Goal: Check status: Check status

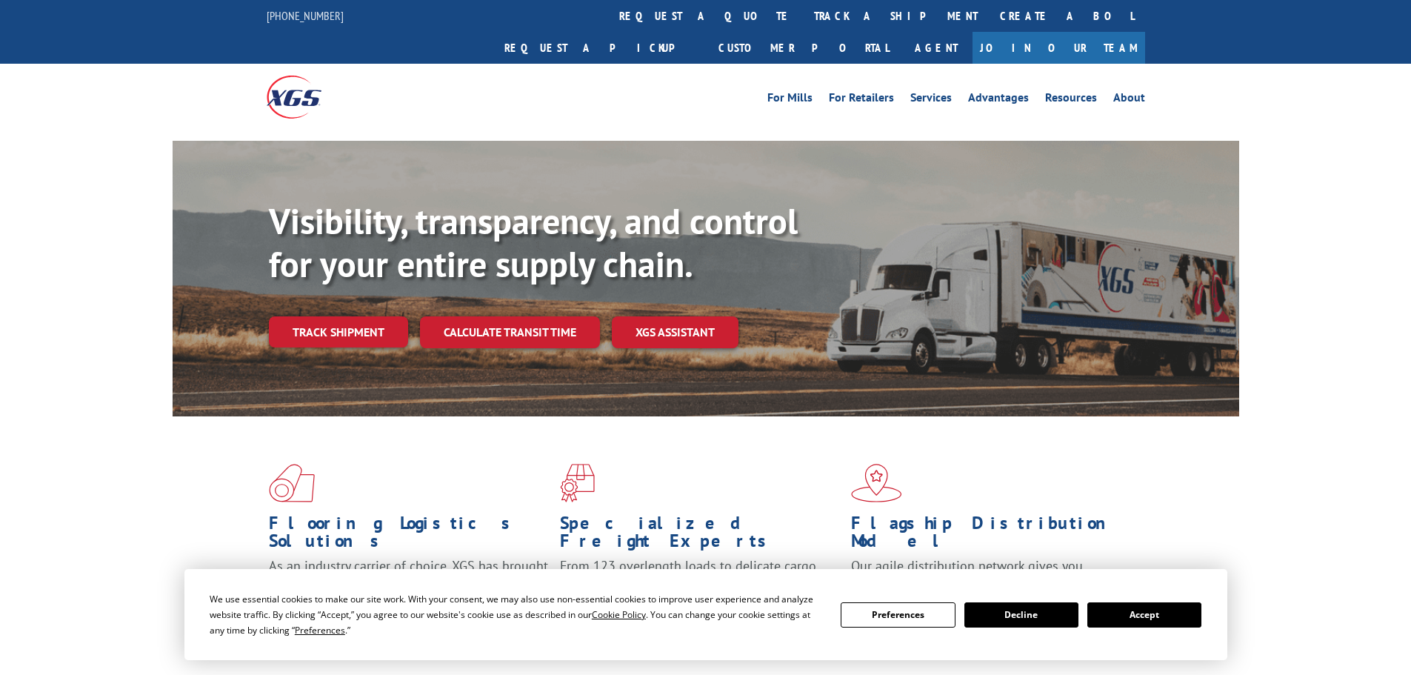
click at [353, 316] on div "Visibility, transparency, and control for your entire supply chain. Track shipm…" at bounding box center [754, 303] width 971 height 207
click at [343, 316] on link "Track shipment" at bounding box center [338, 331] width 139 height 31
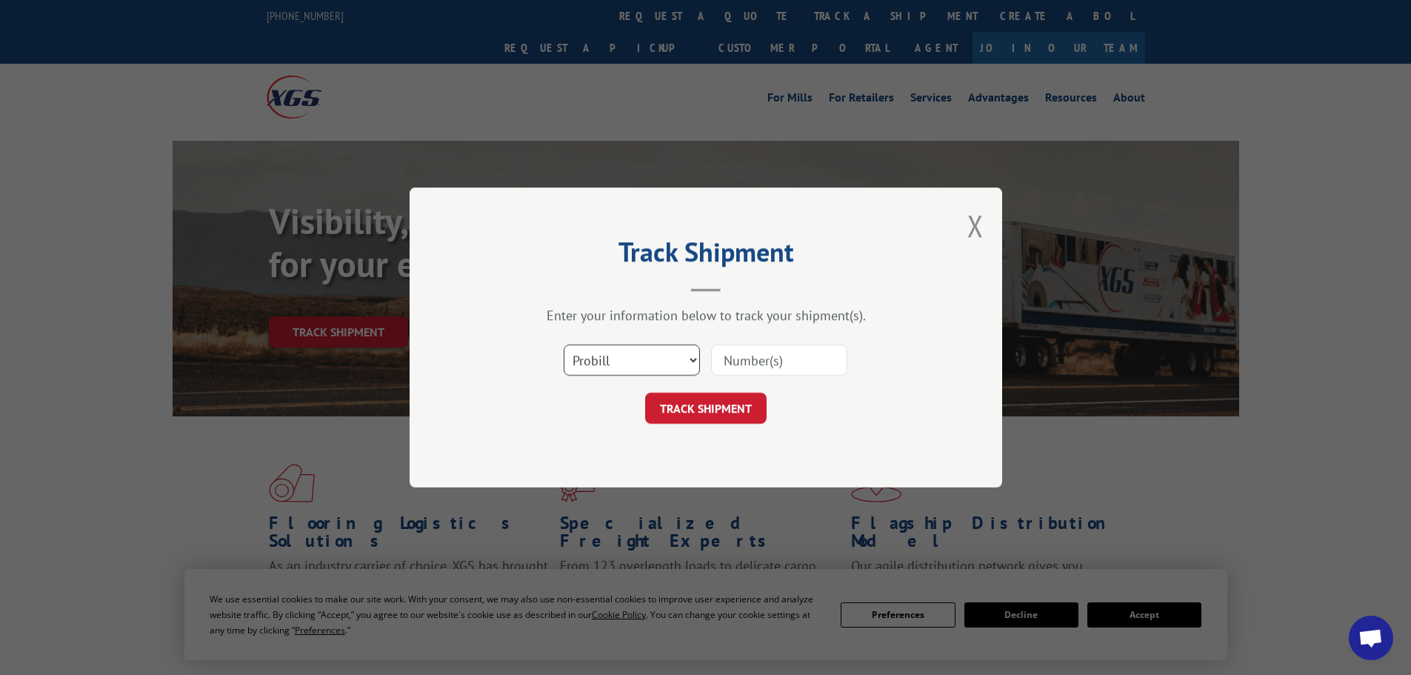
drag, startPoint x: 634, startPoint y: 351, endPoint x: 634, endPoint y: 361, distance: 9.6
click at [634, 352] on select "Select category... Probill BOL PO" at bounding box center [632, 359] width 136 height 31
click at [600, 365] on select "Select category... Probill BOL PO" at bounding box center [632, 359] width 136 height 31
select select "bol"
click at [564, 344] on select "Select category... Probill BOL PO" at bounding box center [632, 359] width 136 height 31
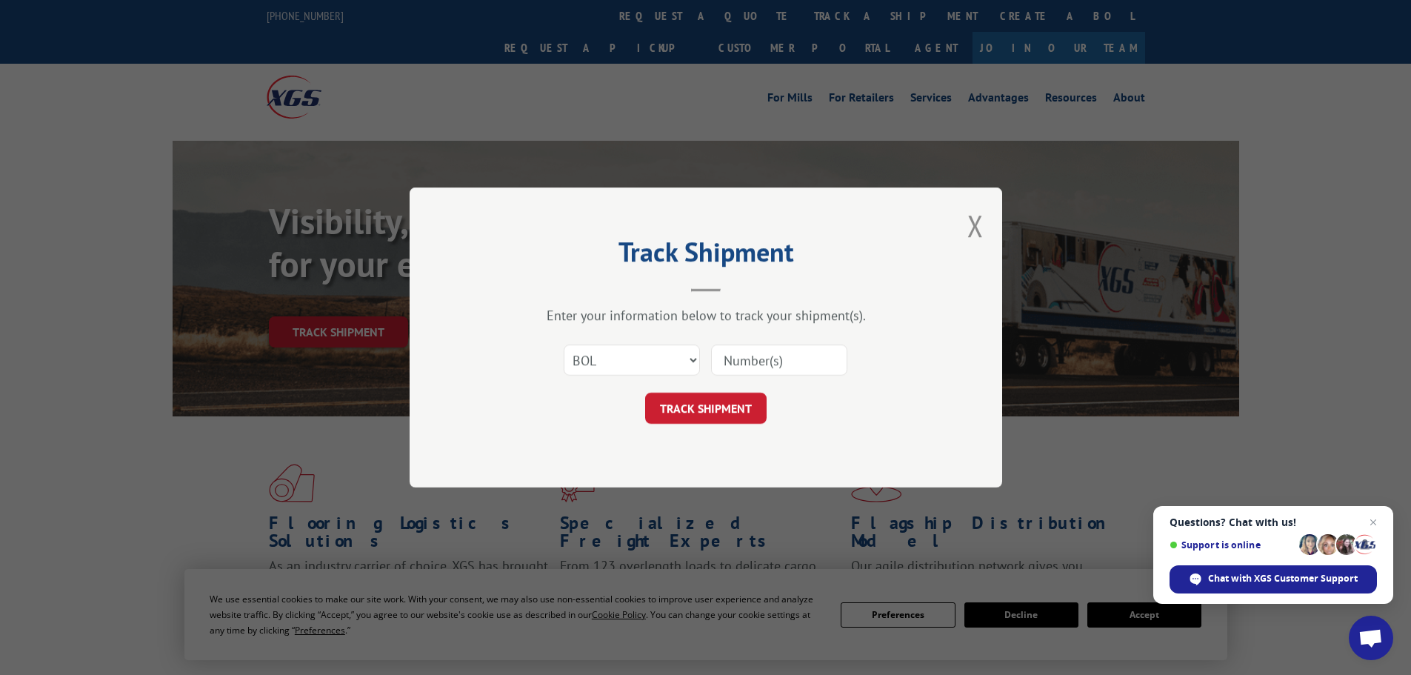
click at [743, 350] on input at bounding box center [779, 359] width 136 height 31
paste input "447912"
type input "447912"
click at [725, 410] on button "TRACK SHIPMENT" at bounding box center [705, 408] width 121 height 31
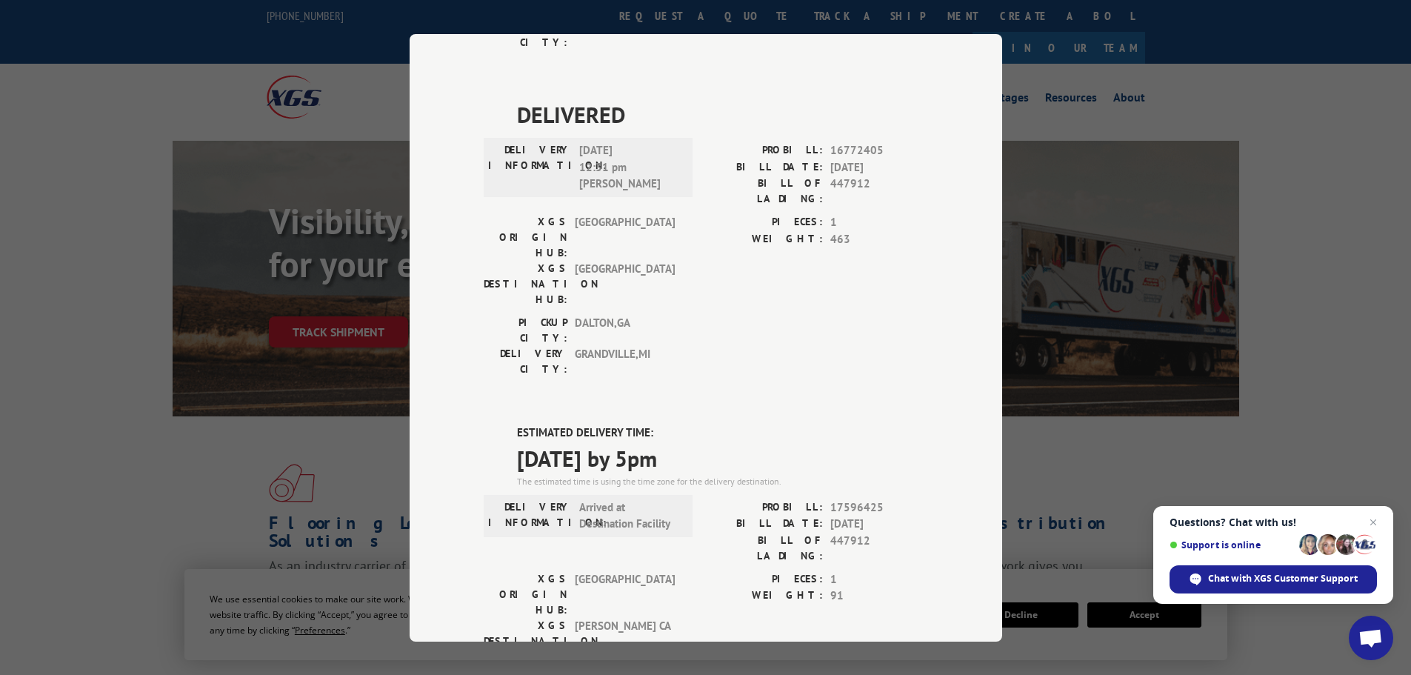
scroll to position [741, 0]
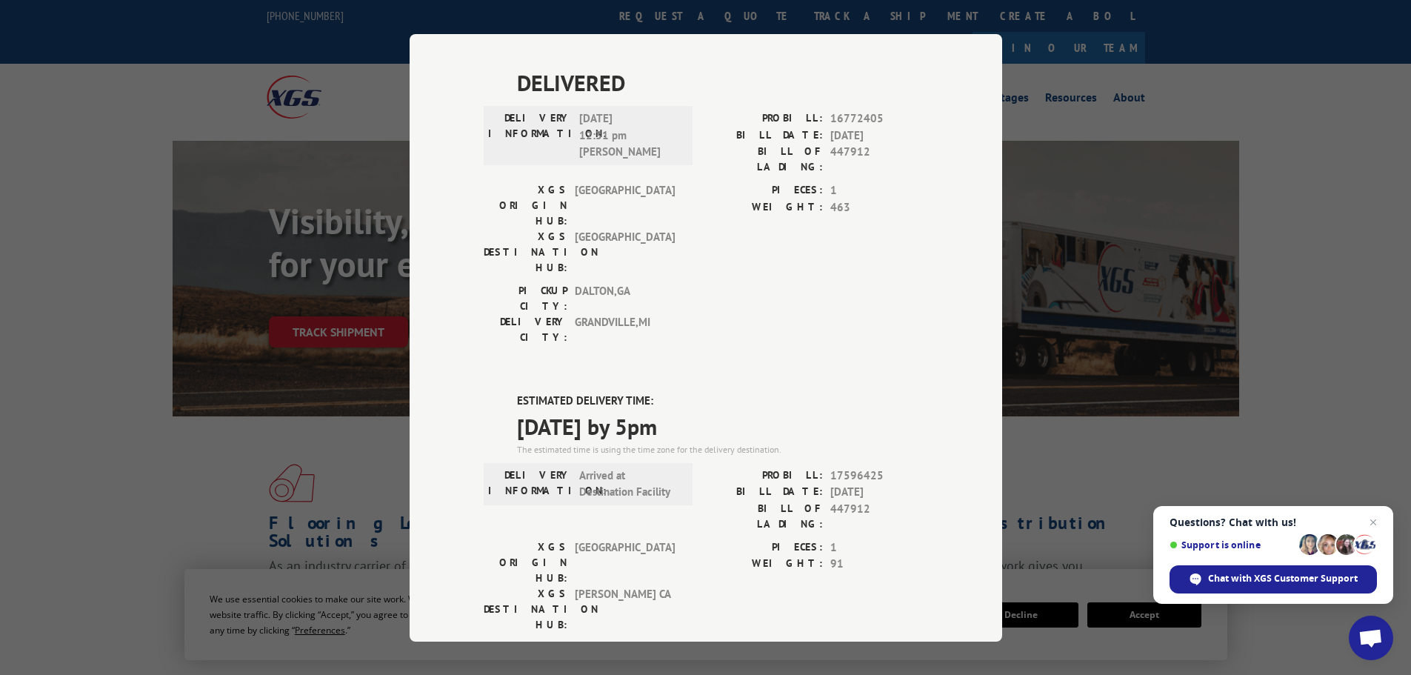
drag, startPoint x: 716, startPoint y: 187, endPoint x: 510, endPoint y: 160, distance: 207.7
click at [510, 393] on div "ESTIMATED DELIVERY TIME: [DATE] by 5pm The estimated time is using the time zon…" at bounding box center [706, 659] width 445 height 533
copy div "ESTIMATED DELIVERY TIME: [DATE] by 5pm"
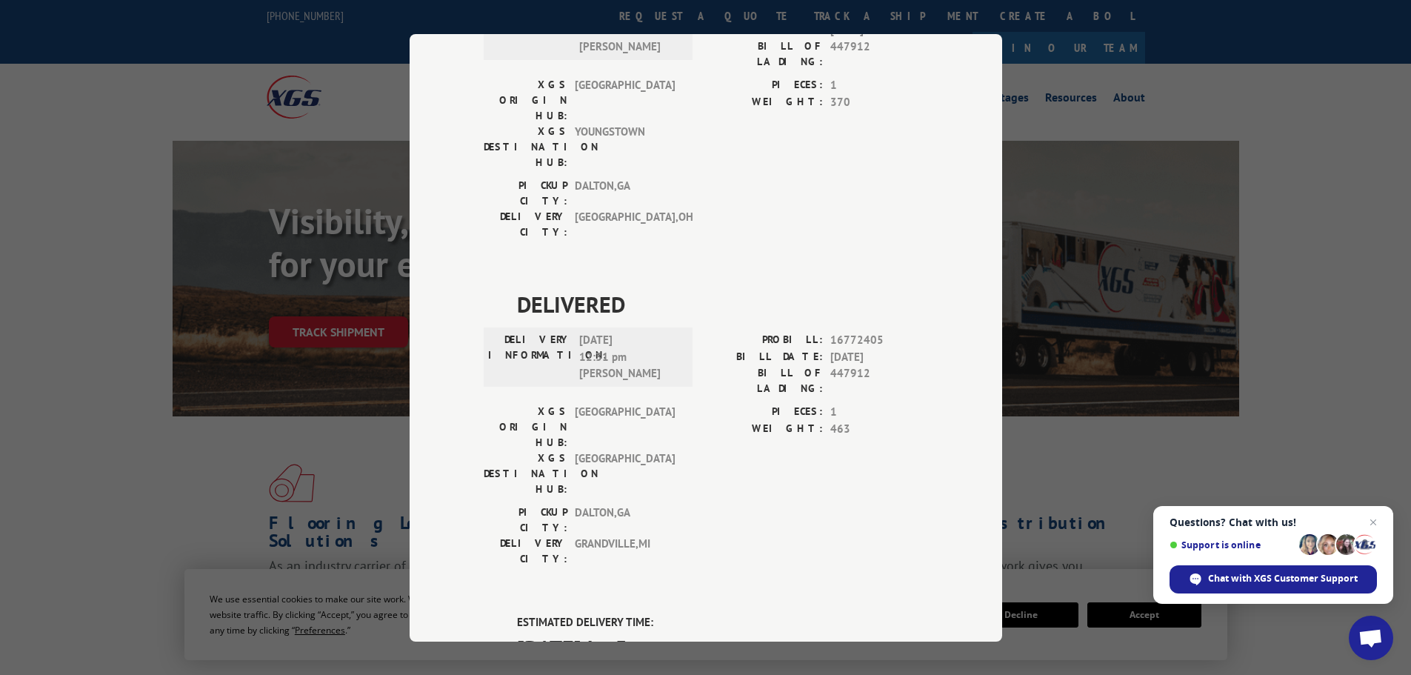
scroll to position [519, 0]
drag, startPoint x: 1329, startPoint y: 322, endPoint x: 1308, endPoint y: 307, distance: 25.1
click at [1319, 314] on div "Track Shipment DELIVERED DELIVERY INFORMATION: PROBILL: 9272942 BILL DATE: [DAT…" at bounding box center [705, 337] width 1411 height 675
